Goal: Information Seeking & Learning: Learn about a topic

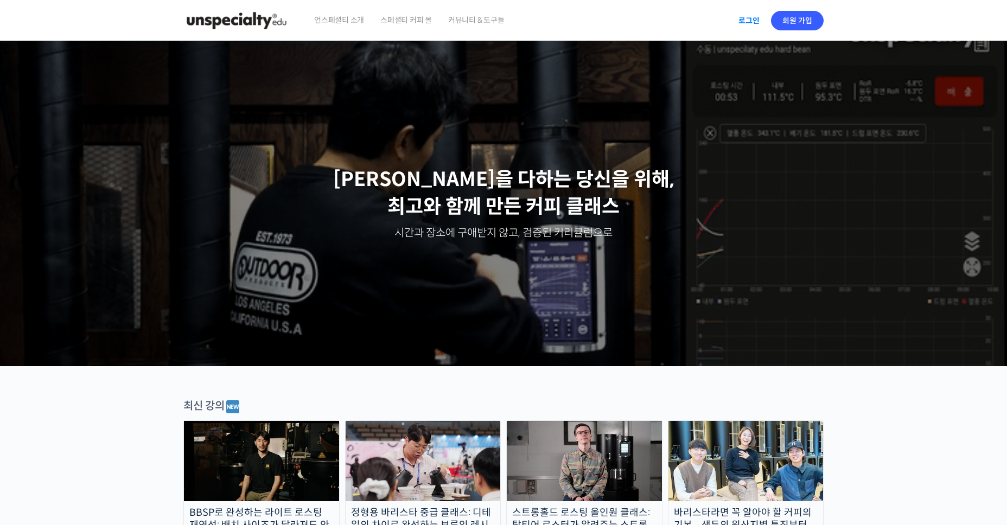
click at [753, 22] on link "로그인" at bounding box center [749, 20] width 34 height 25
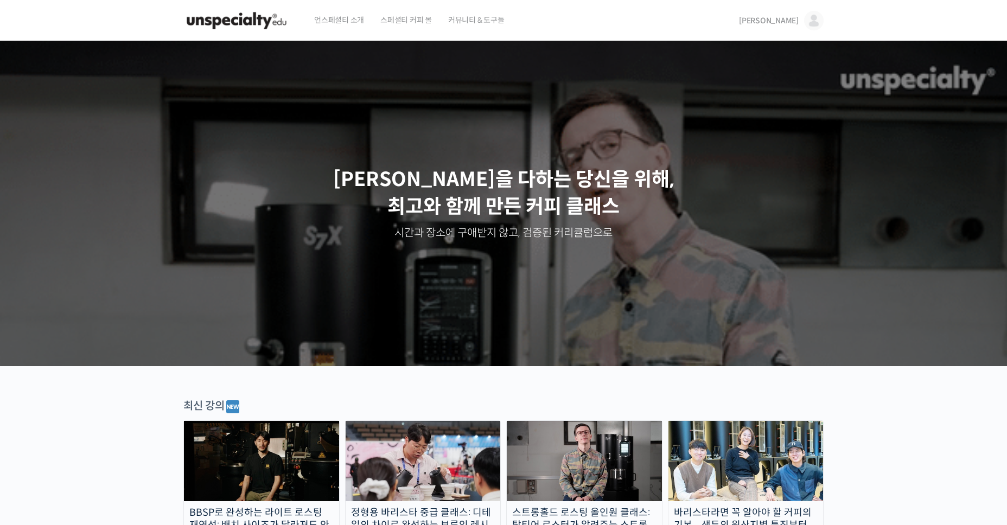
click at [785, 18] on span "[PERSON_NAME]" at bounding box center [769, 21] width 60 height 10
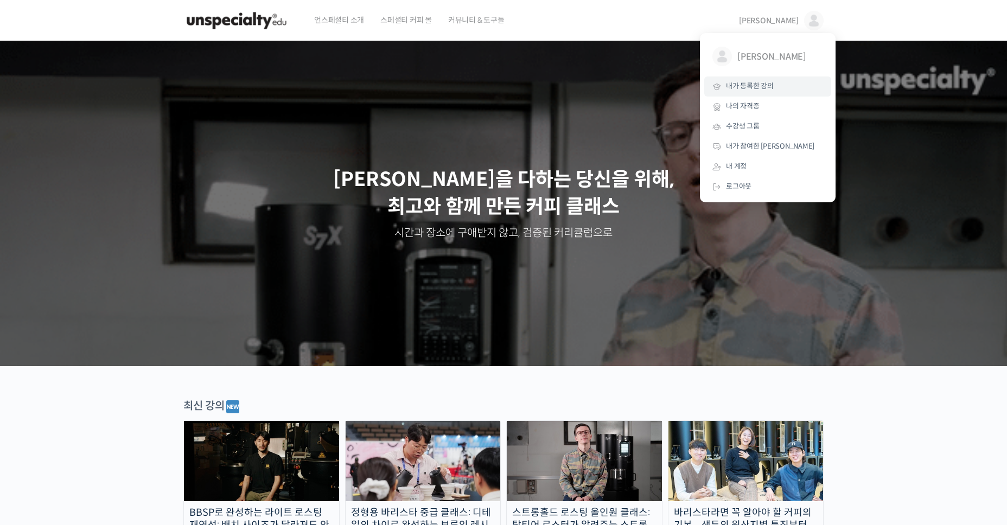
click at [766, 92] on link "내가 등록한 강의" at bounding box center [767, 86] width 127 height 20
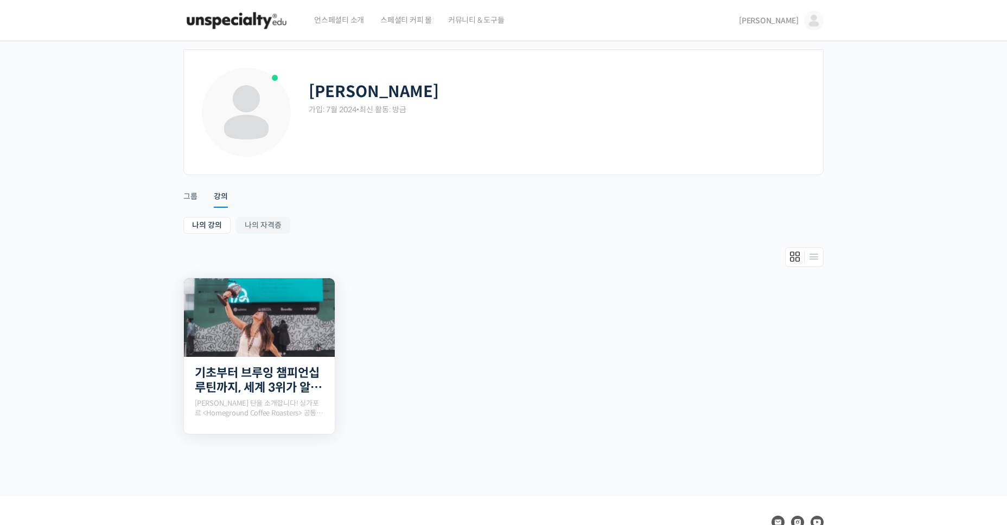
click at [287, 344] on img at bounding box center [259, 317] width 151 height 79
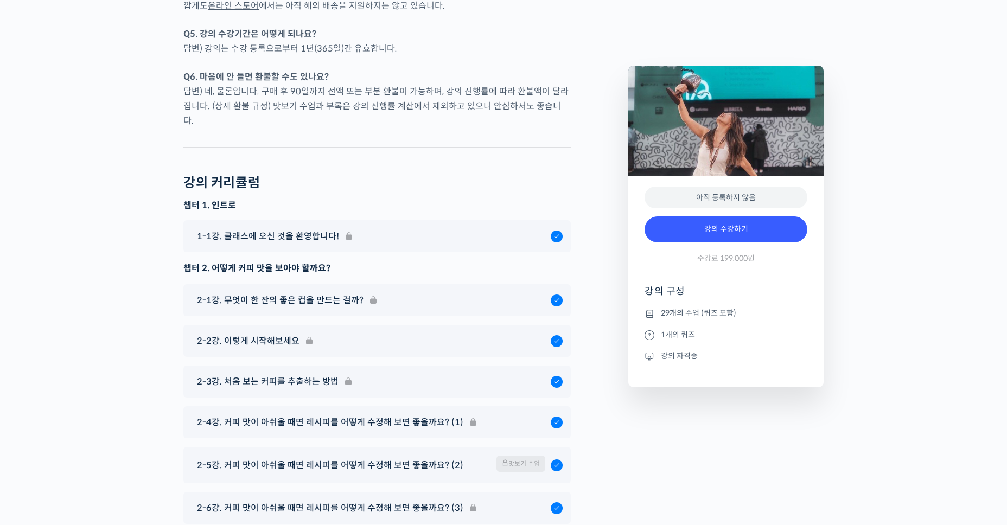
scroll to position [5261, 0]
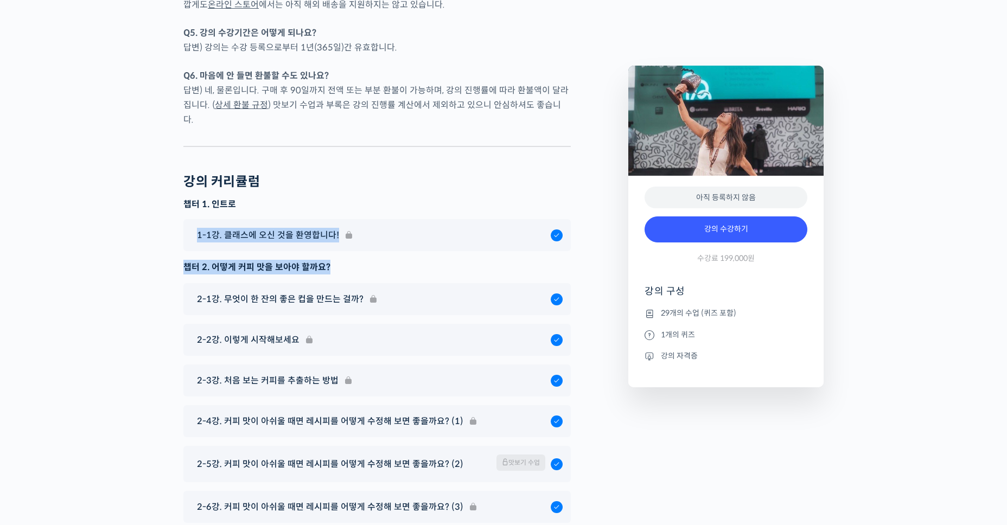
drag, startPoint x: 559, startPoint y: 162, endPoint x: 587, endPoint y: 220, distance: 64.5
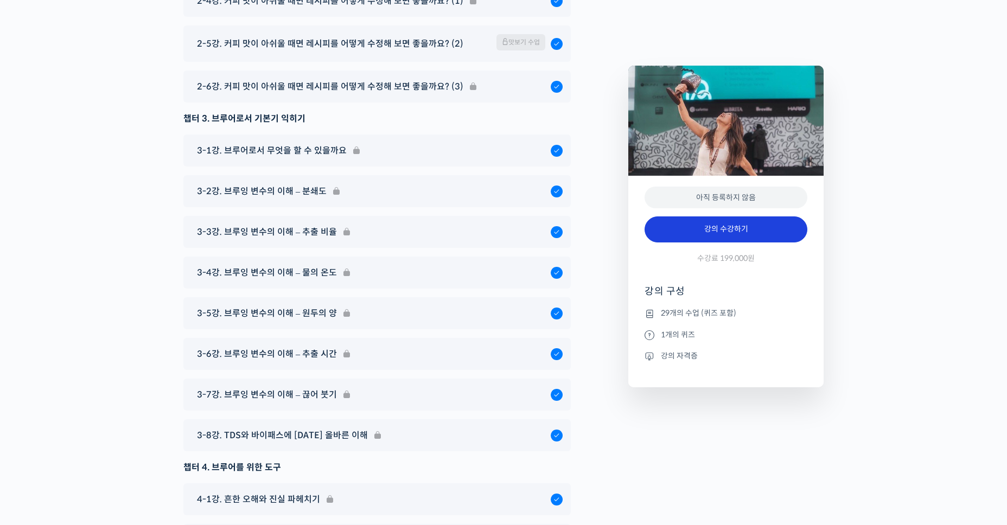
scroll to position [5749, 0]
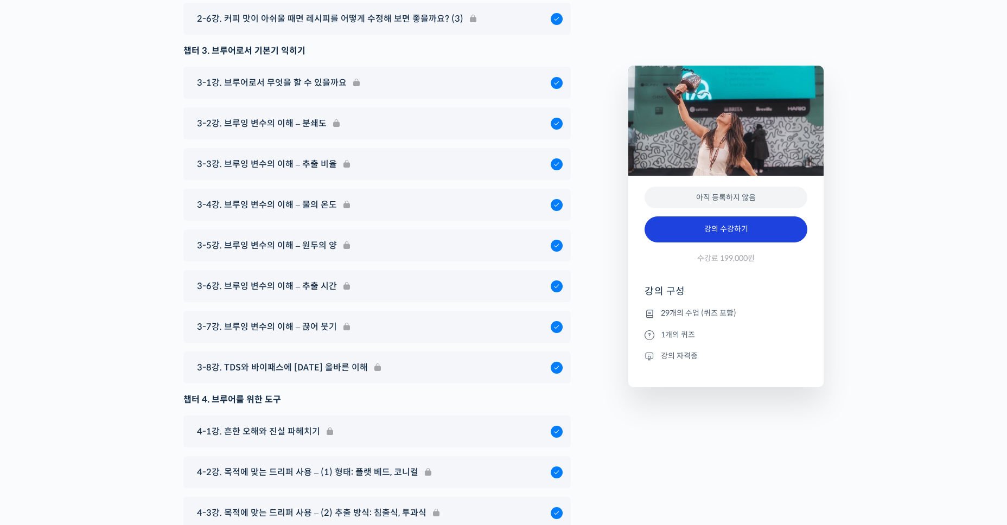
click at [779, 230] on link "강의 수강하기" at bounding box center [725, 229] width 163 height 26
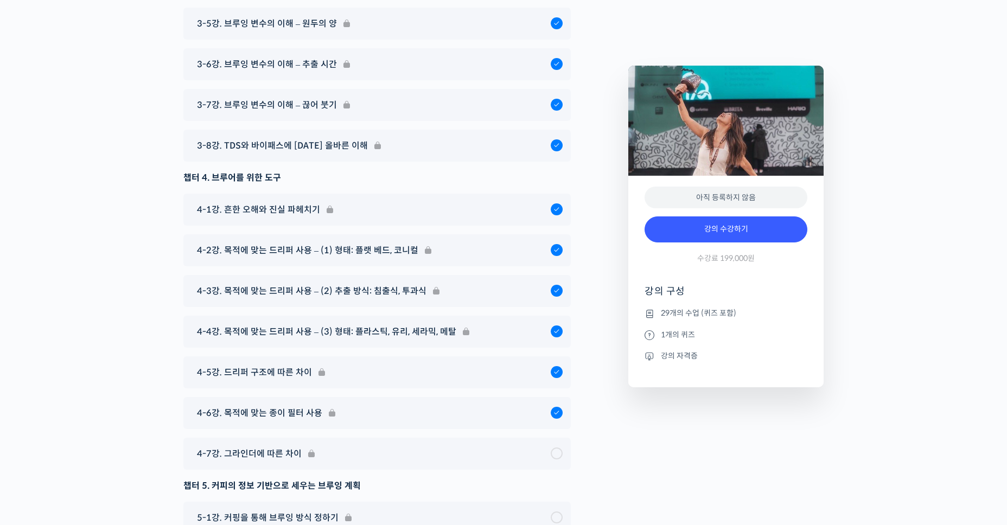
scroll to position [5971, 0]
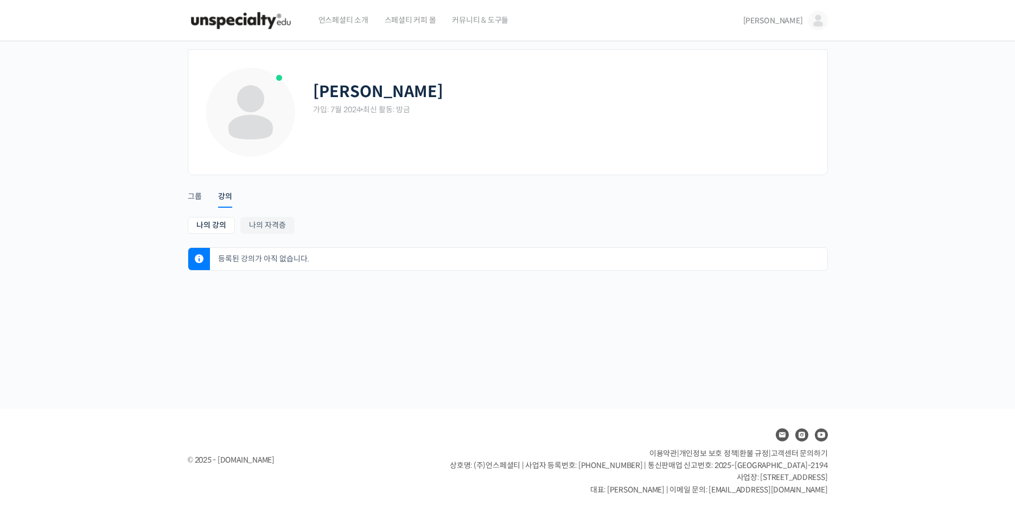
click at [185, 199] on div "백철현 가입: 7월 2024 • 최신 활동: 방금 Remove Connection Are you sure you want to remove f…" at bounding box center [507, 165] width 651 height 248
click at [190, 197] on div "그룹" at bounding box center [195, 199] width 14 height 16
click at [788, 19] on span "[PERSON_NAME]" at bounding box center [773, 21] width 60 height 10
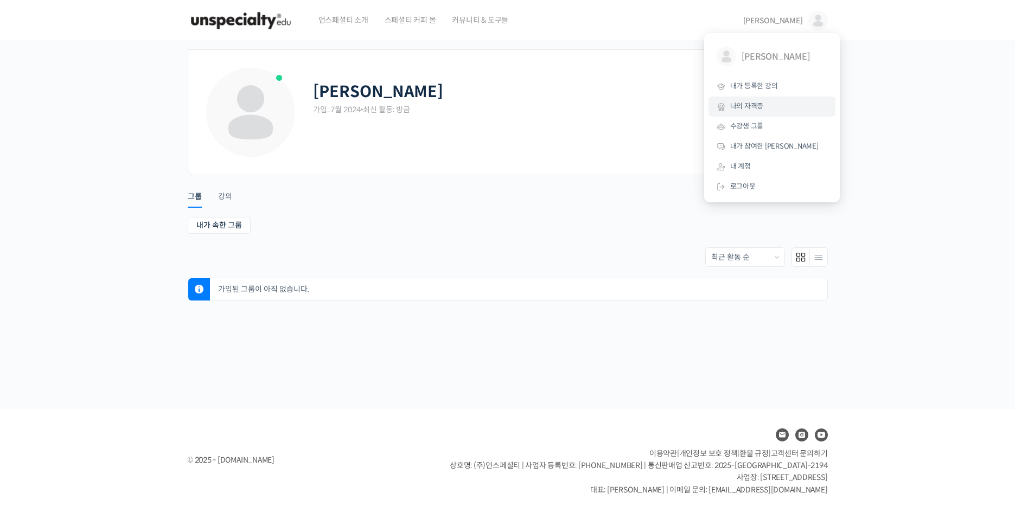
click at [752, 106] on span "나의 자격증" at bounding box center [747, 105] width 34 height 9
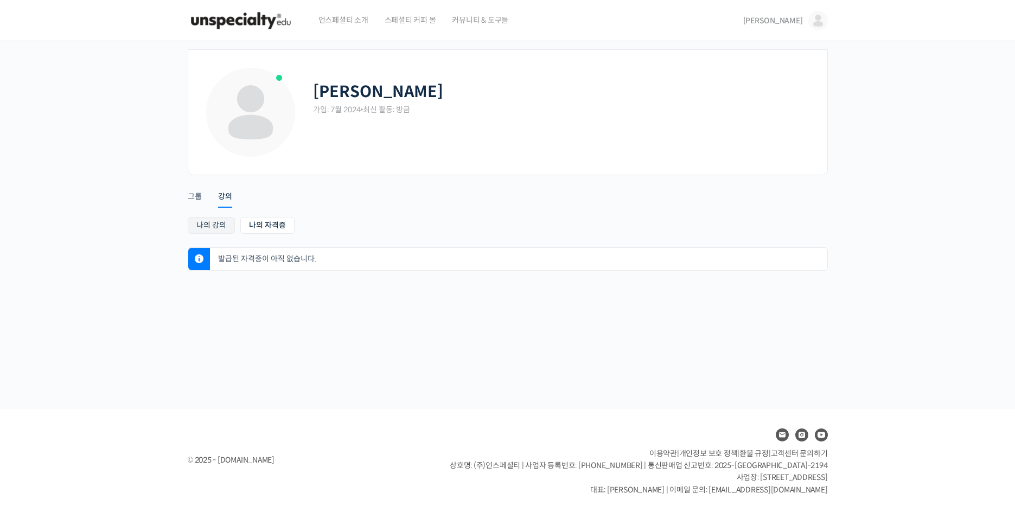
click at [216, 217] on link "나의 강의" at bounding box center [211, 225] width 47 height 17
click at [274, 229] on link "나의 자격증" at bounding box center [267, 225] width 54 height 17
click at [554, 259] on p "발급된 자격증이 아직 없습니다." at bounding box center [521, 259] width 612 height 22
click at [204, 204] on li "그룹" at bounding box center [203, 191] width 30 height 27
click at [197, 199] on div "그룹" at bounding box center [195, 199] width 14 height 16
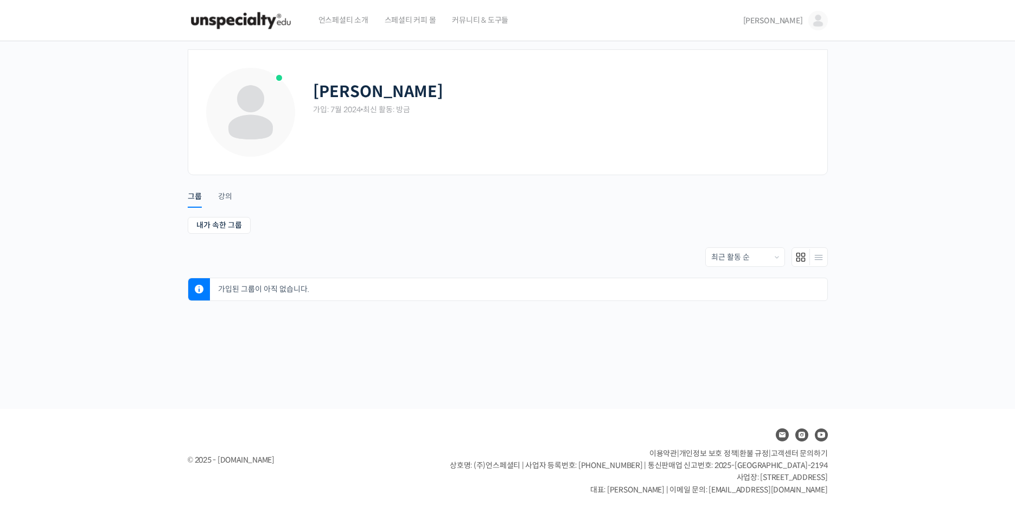
click at [360, 17] on span "언스페셜티 소개" at bounding box center [343, 19] width 50 height 41
click at [804, 23] on link "[PERSON_NAME]" at bounding box center [785, 20] width 85 height 41
click at [772, 87] on span "내가 등록한 강의" at bounding box center [754, 85] width 48 height 9
click at [255, 222] on link "나의 자격증" at bounding box center [267, 225] width 54 height 17
click at [813, 19] on img at bounding box center [818, 21] width 20 height 20
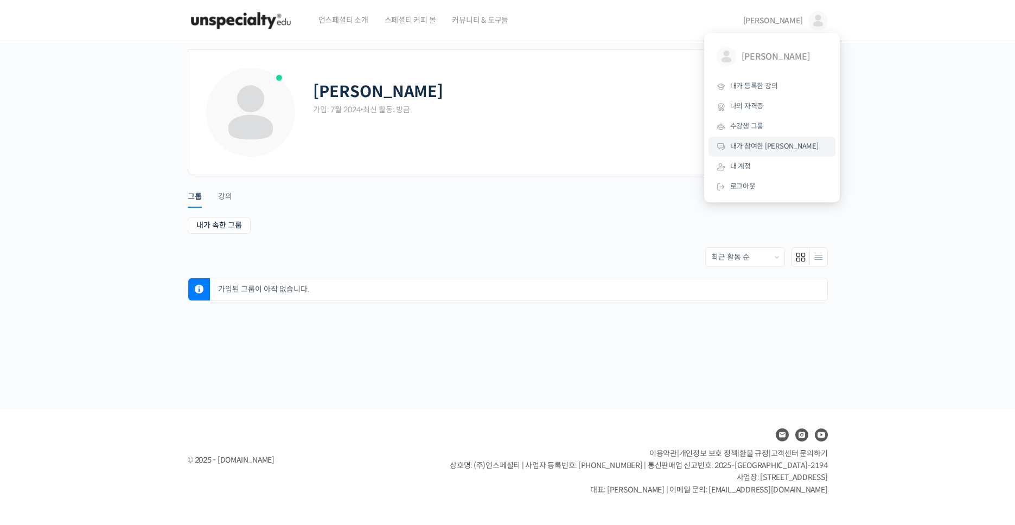
click at [765, 151] on span "내가 참여한 [PERSON_NAME]" at bounding box center [774, 146] width 88 height 9
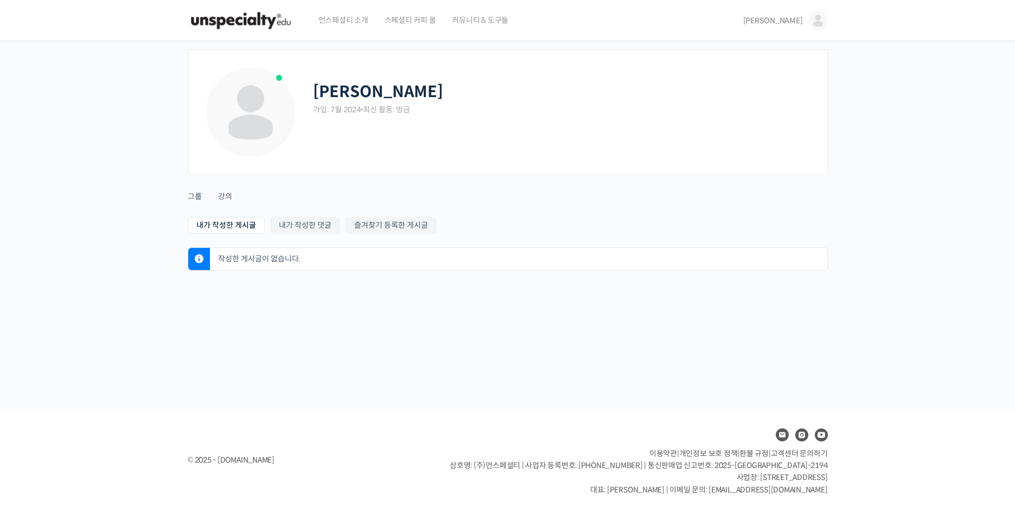
click at [226, 24] on img at bounding box center [241, 20] width 106 height 33
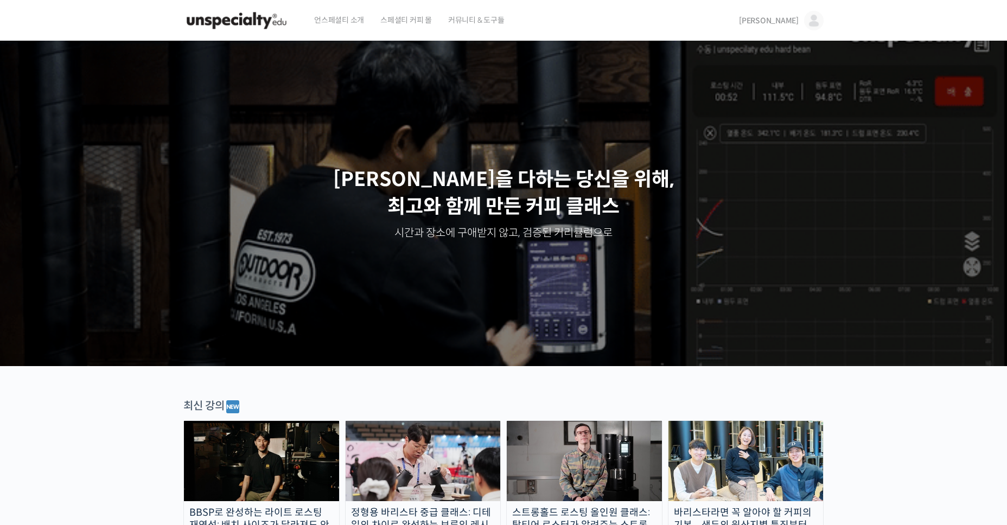
click at [795, 19] on span "[PERSON_NAME]" at bounding box center [769, 21] width 60 height 10
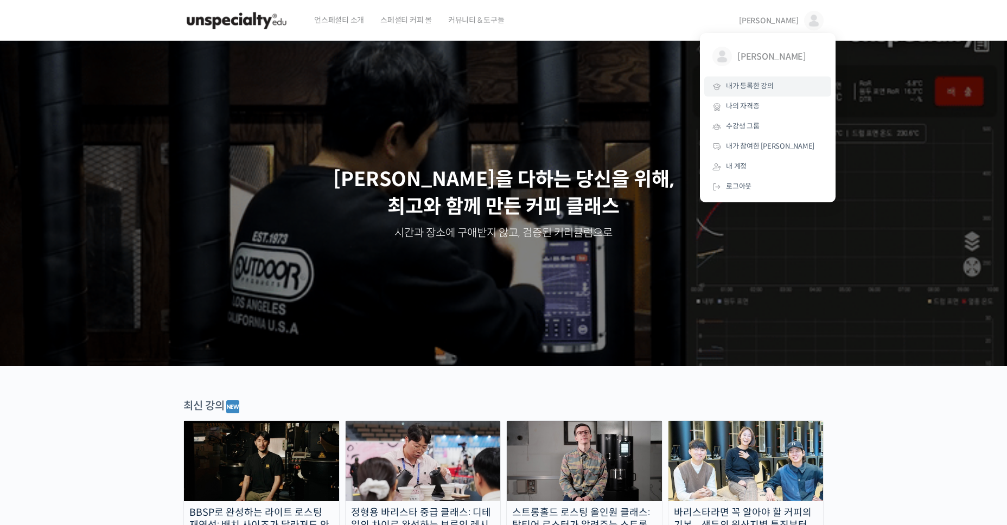
click at [739, 89] on span "내가 등록한 강의" at bounding box center [750, 85] width 48 height 9
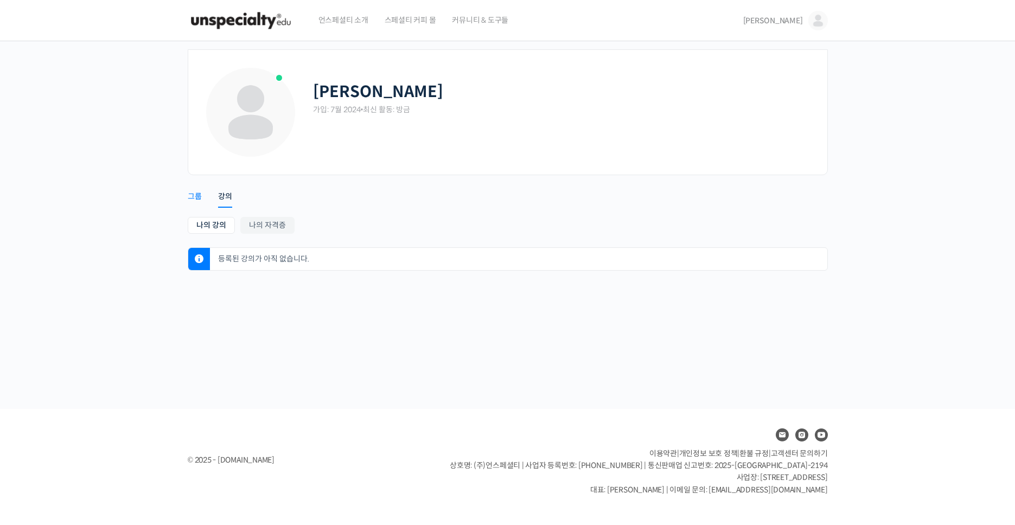
click at [195, 201] on div "그룹" at bounding box center [195, 199] width 14 height 16
click at [225, 190] on link "강의" at bounding box center [225, 192] width 14 height 28
click at [267, 223] on link "나의 자격증" at bounding box center [267, 225] width 54 height 17
click at [817, 27] on img at bounding box center [818, 21] width 20 height 20
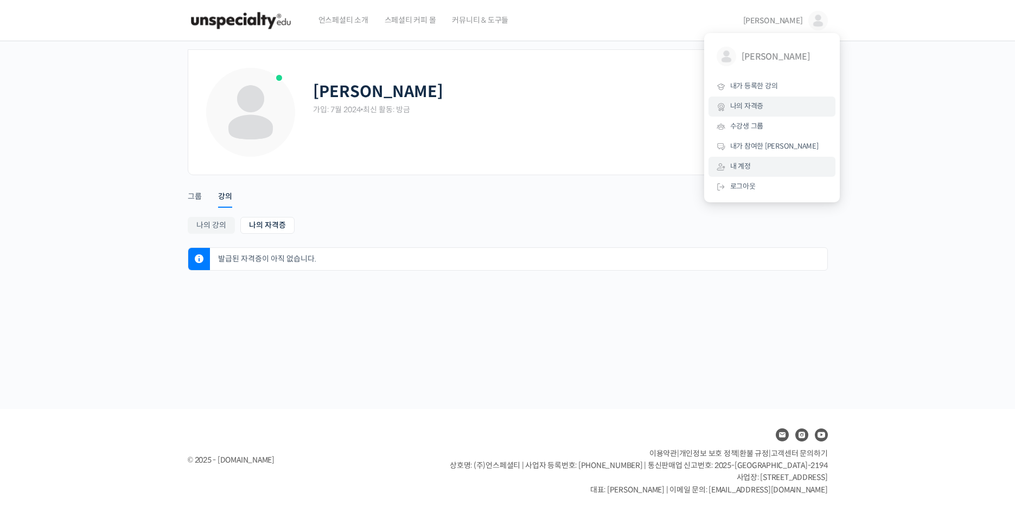
click at [754, 175] on link "내 계정" at bounding box center [771, 167] width 127 height 20
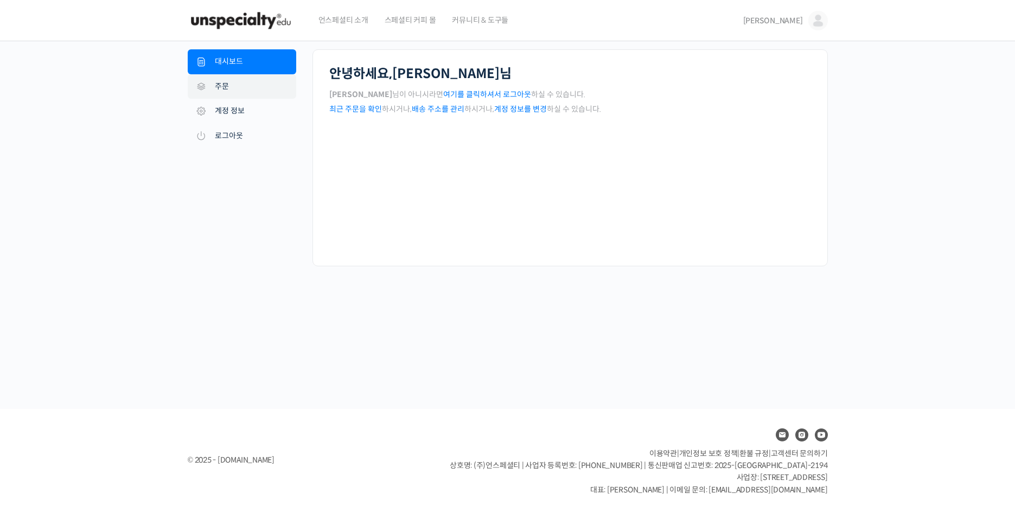
click at [261, 94] on link "주문" at bounding box center [242, 86] width 108 height 25
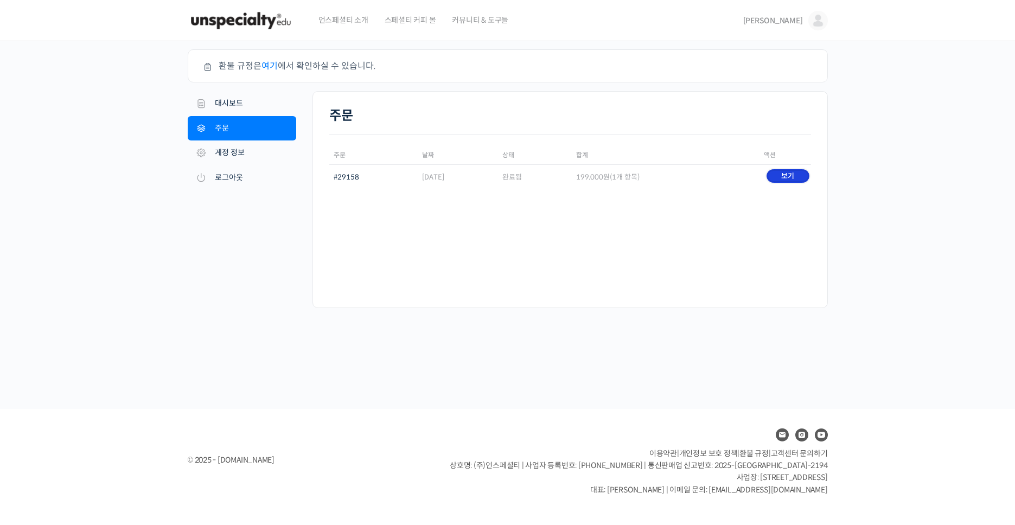
click at [786, 179] on link "보기" at bounding box center [787, 176] width 43 height 14
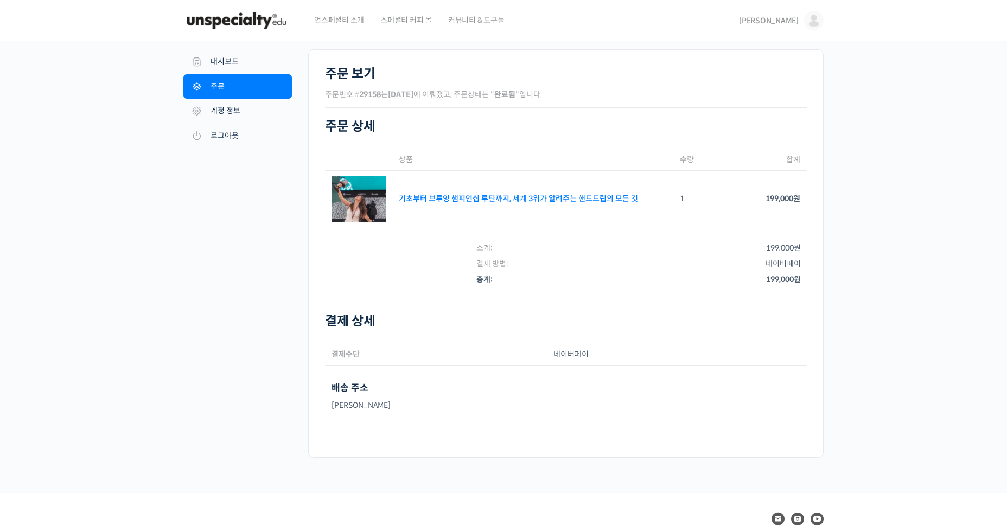
click at [439, 195] on link "기초부터 브루잉 챔피언십 루틴까지, 세계 3위가 알려주는 핸드드립의 모든 것" at bounding box center [518, 199] width 239 height 10
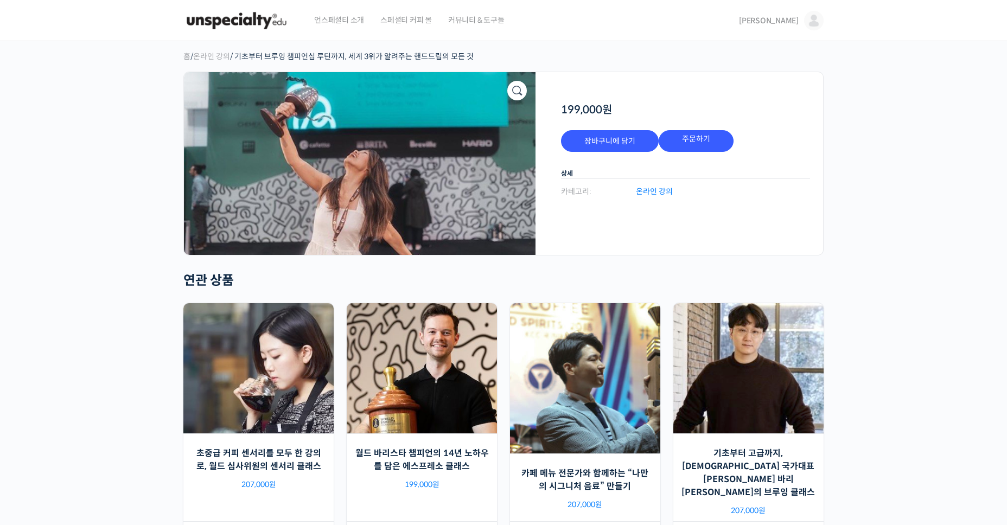
click at [646, 189] on link "온라인 강의" at bounding box center [654, 191] width 37 height 15
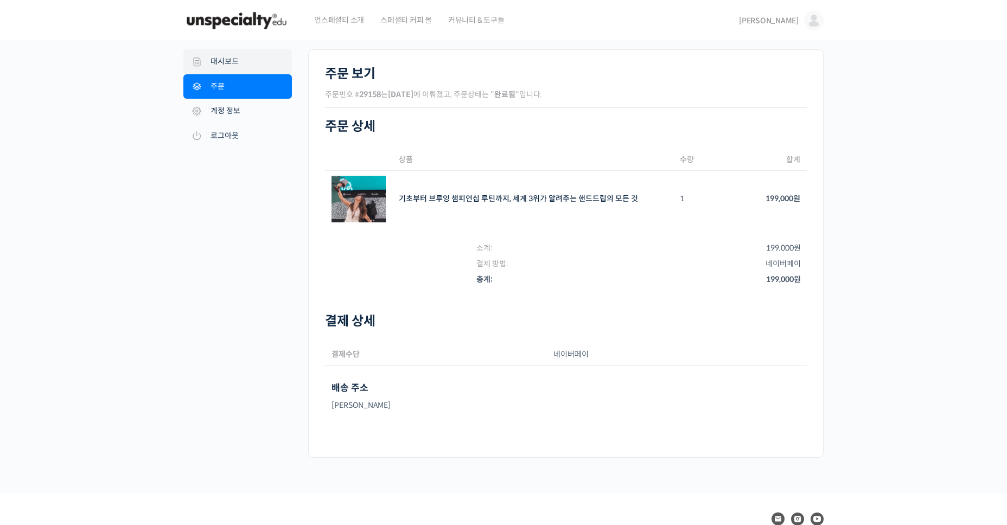
click at [229, 54] on link "대시보드" at bounding box center [237, 61] width 108 height 25
click at [793, 10] on link "[PERSON_NAME]" at bounding box center [781, 20] width 85 height 41
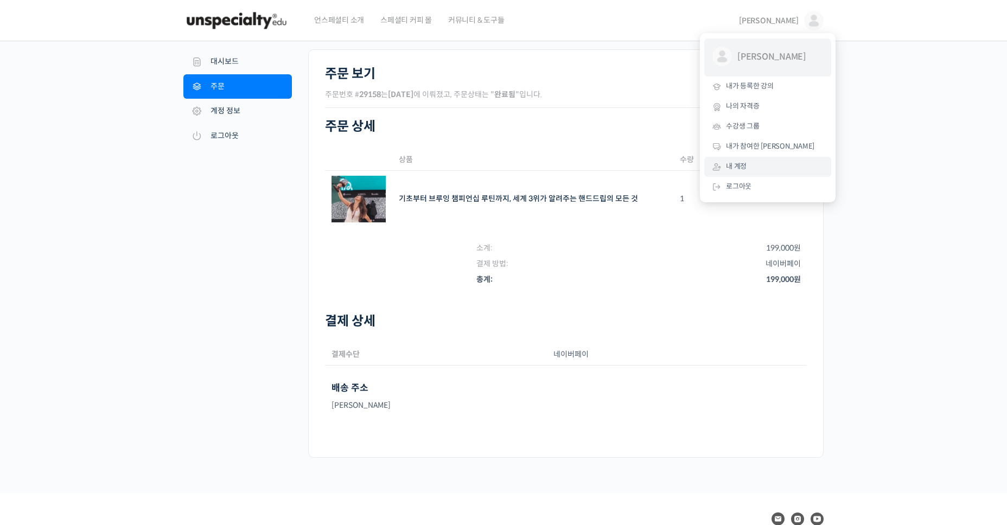
click at [754, 57] on span "[PERSON_NAME]" at bounding box center [777, 57] width 80 height 21
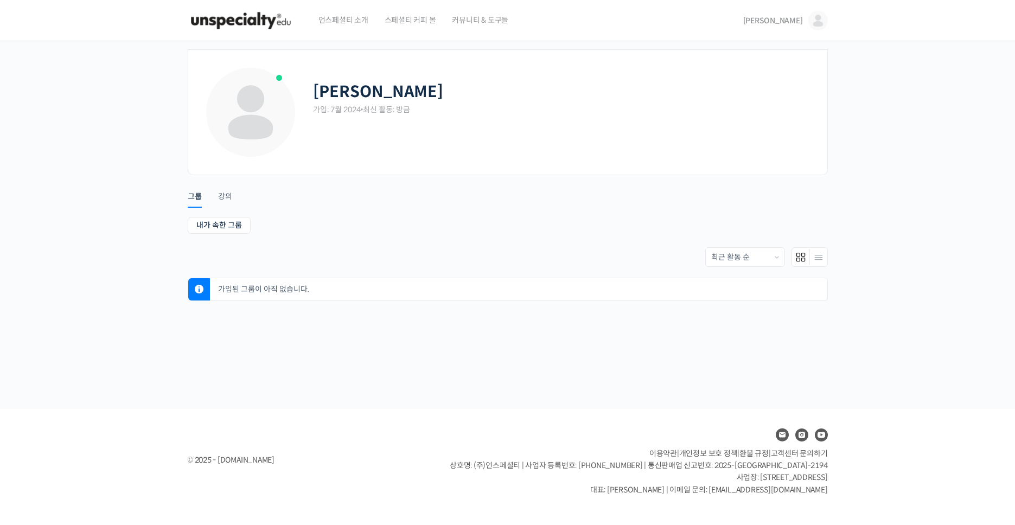
click at [215, 195] on li "그룹" at bounding box center [203, 191] width 30 height 27
click at [225, 193] on div "강의" at bounding box center [225, 199] width 14 height 16
click at [271, 18] on img at bounding box center [241, 20] width 106 height 33
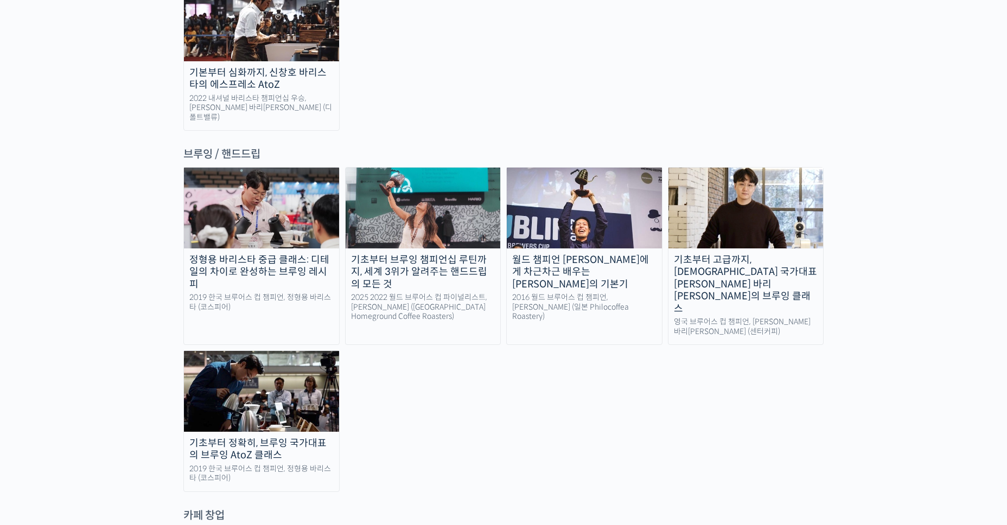
scroll to position [1573, 0]
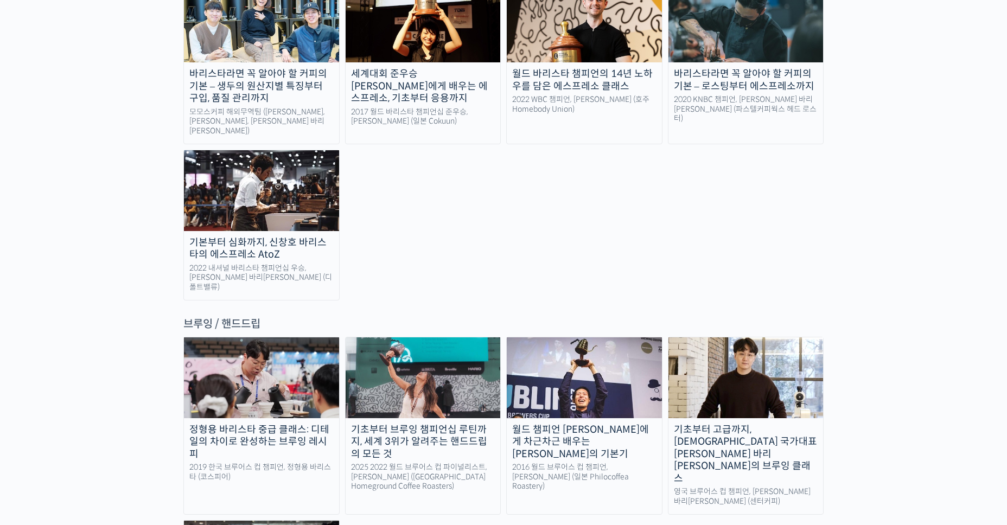
click at [435, 337] on img at bounding box center [422, 377] width 155 height 80
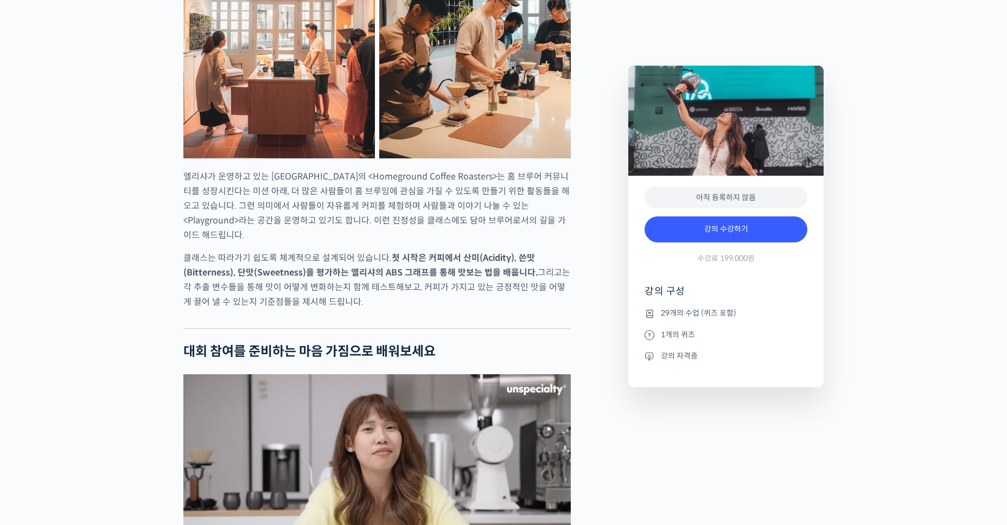
scroll to position [1952, 0]
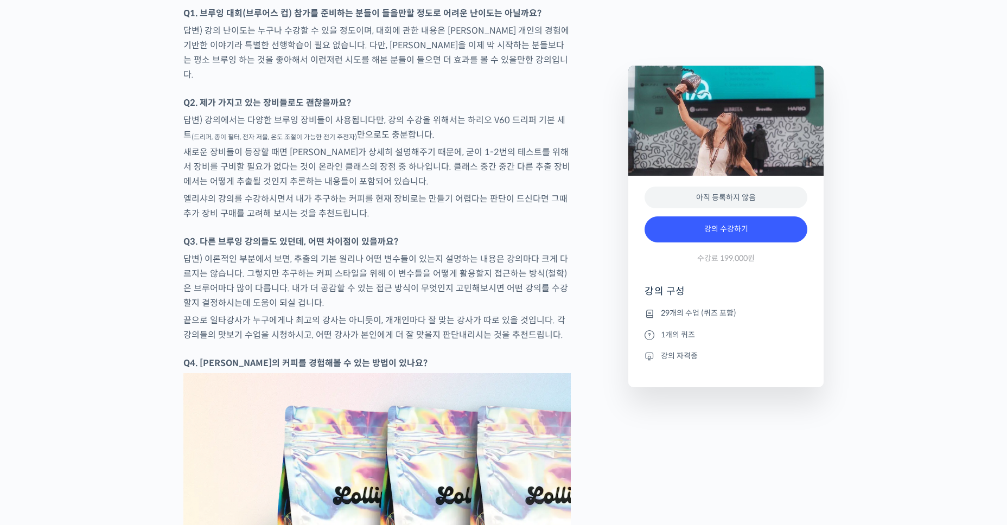
scroll to position [4610, 0]
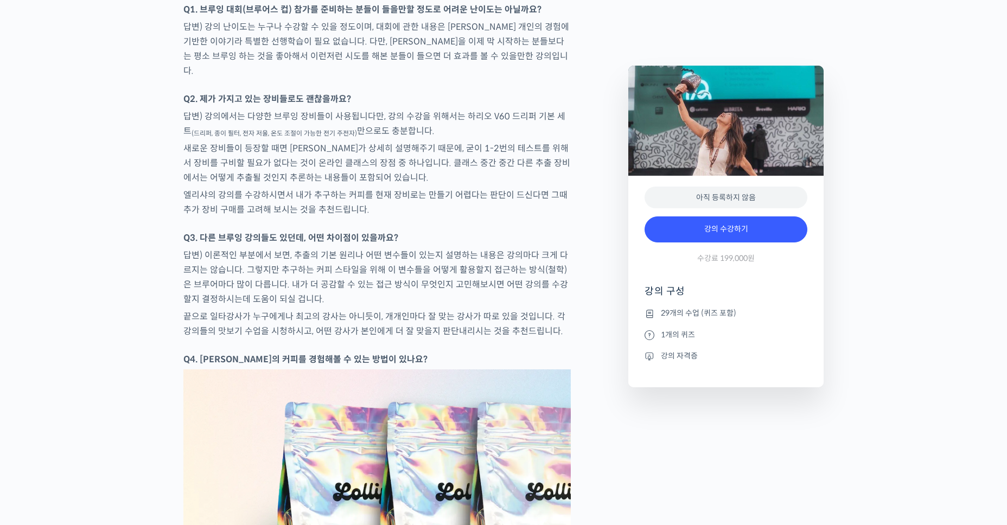
drag, startPoint x: 1007, startPoint y: 357, endPoint x: 1009, endPoint y: 369, distance: 12.7
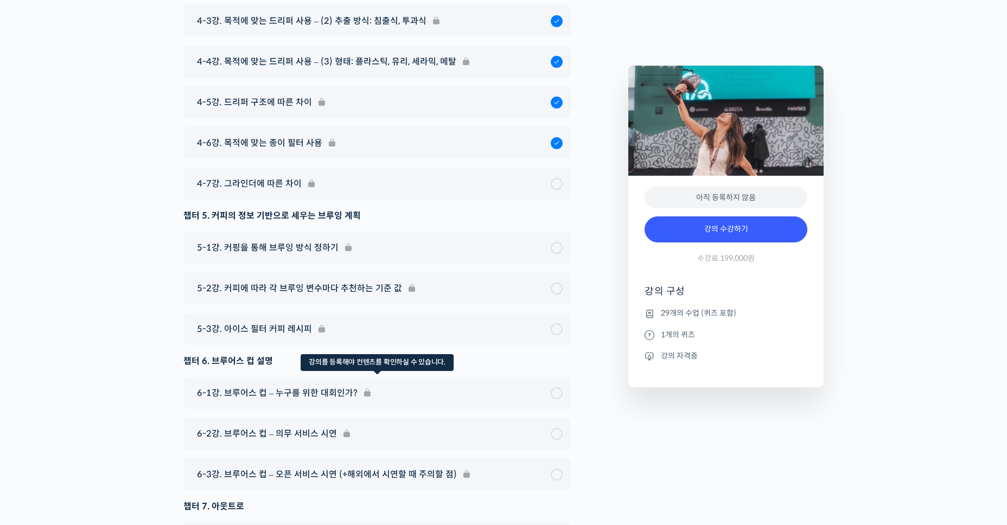
scroll to position [6240, 0]
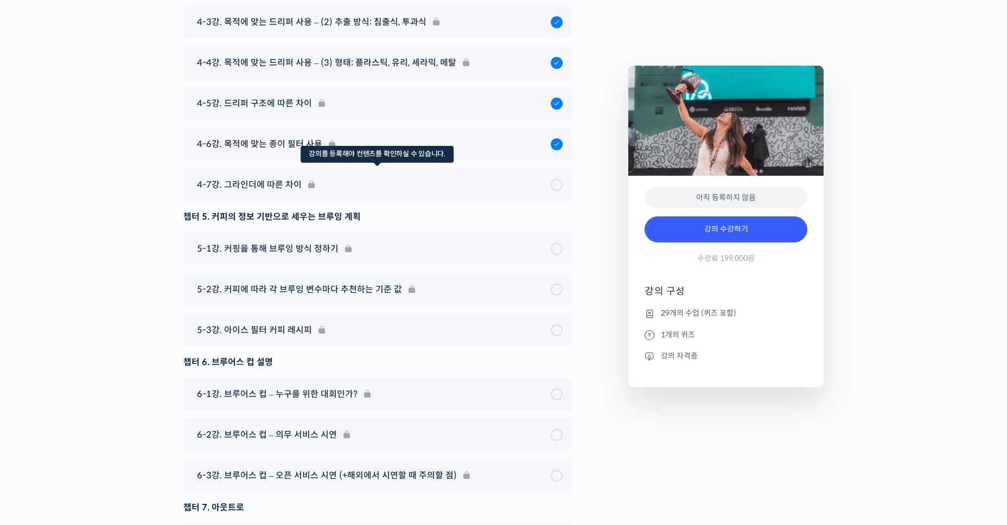
click at [555, 169] on div "4-7강. 그라인더에 따른 차이" at bounding box center [376, 185] width 387 height 32
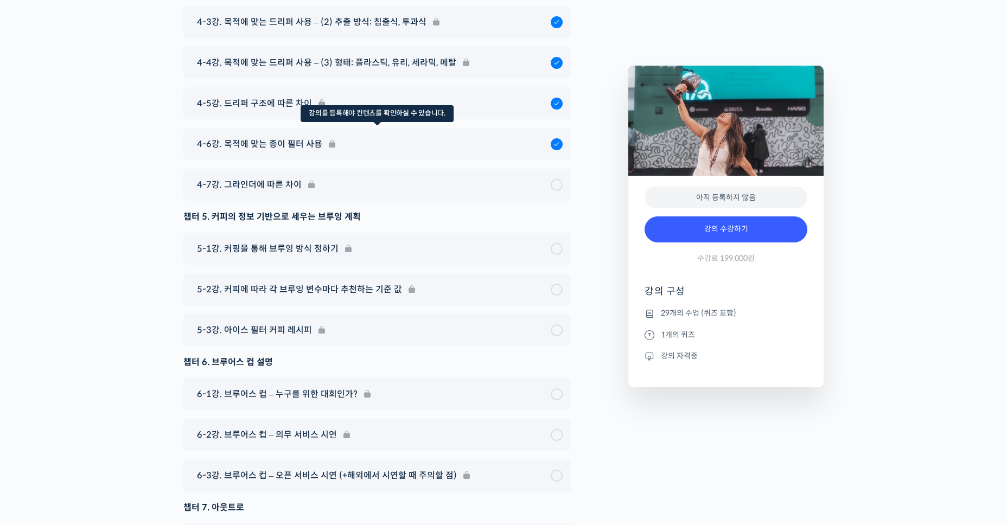
click at [550, 128] on div "4-6강. 목적에 맞는 종이 필터 사용" at bounding box center [376, 144] width 387 height 32
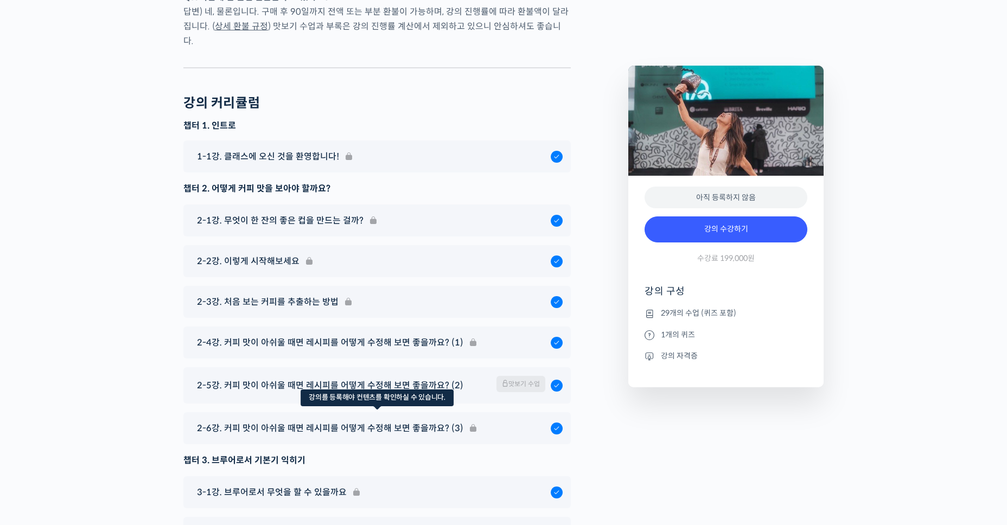
scroll to position [5209, 0]
